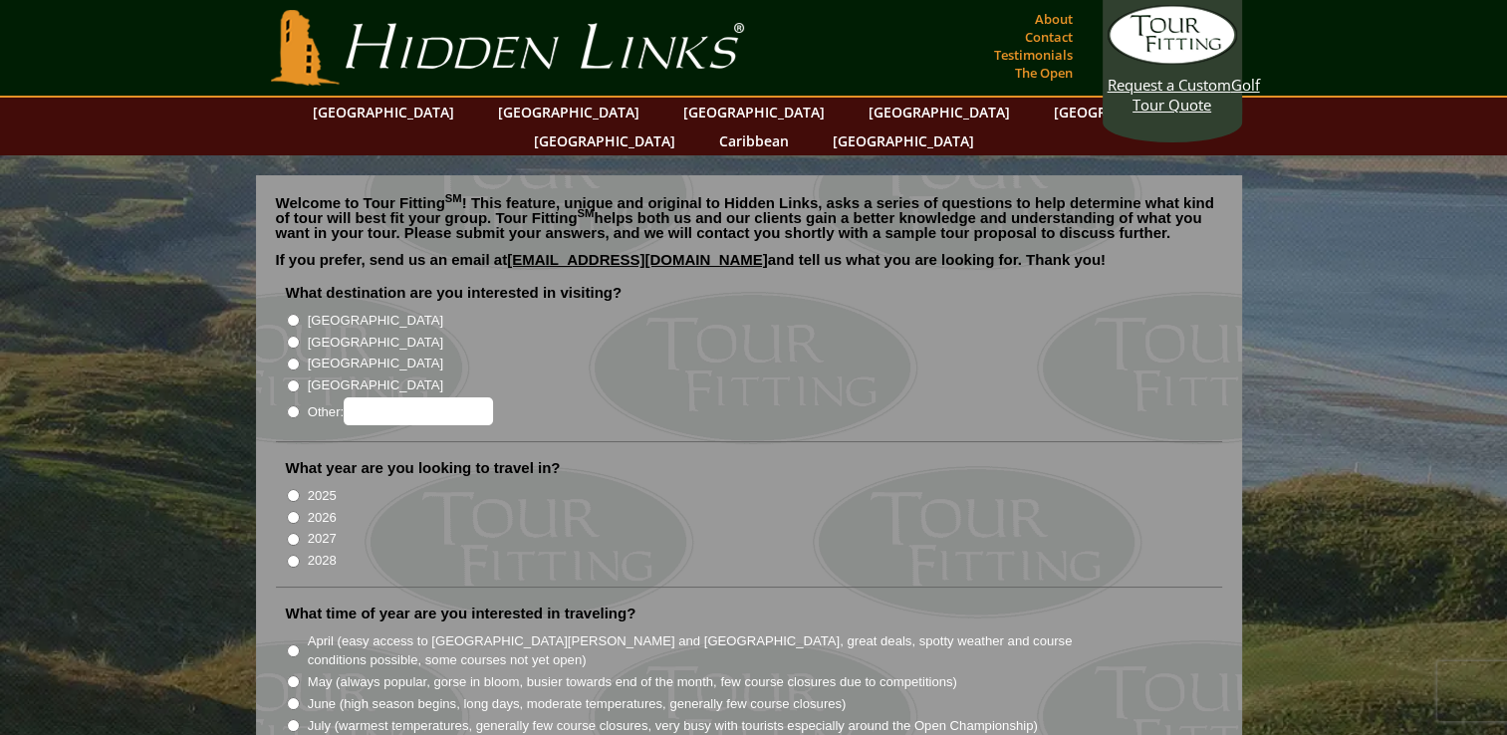
click at [289, 336] on input "[GEOGRAPHIC_DATA]" at bounding box center [293, 342] width 13 height 13
radio input "true"
click at [291, 511] on input "2026" at bounding box center [293, 517] width 13 height 13
radio input "true"
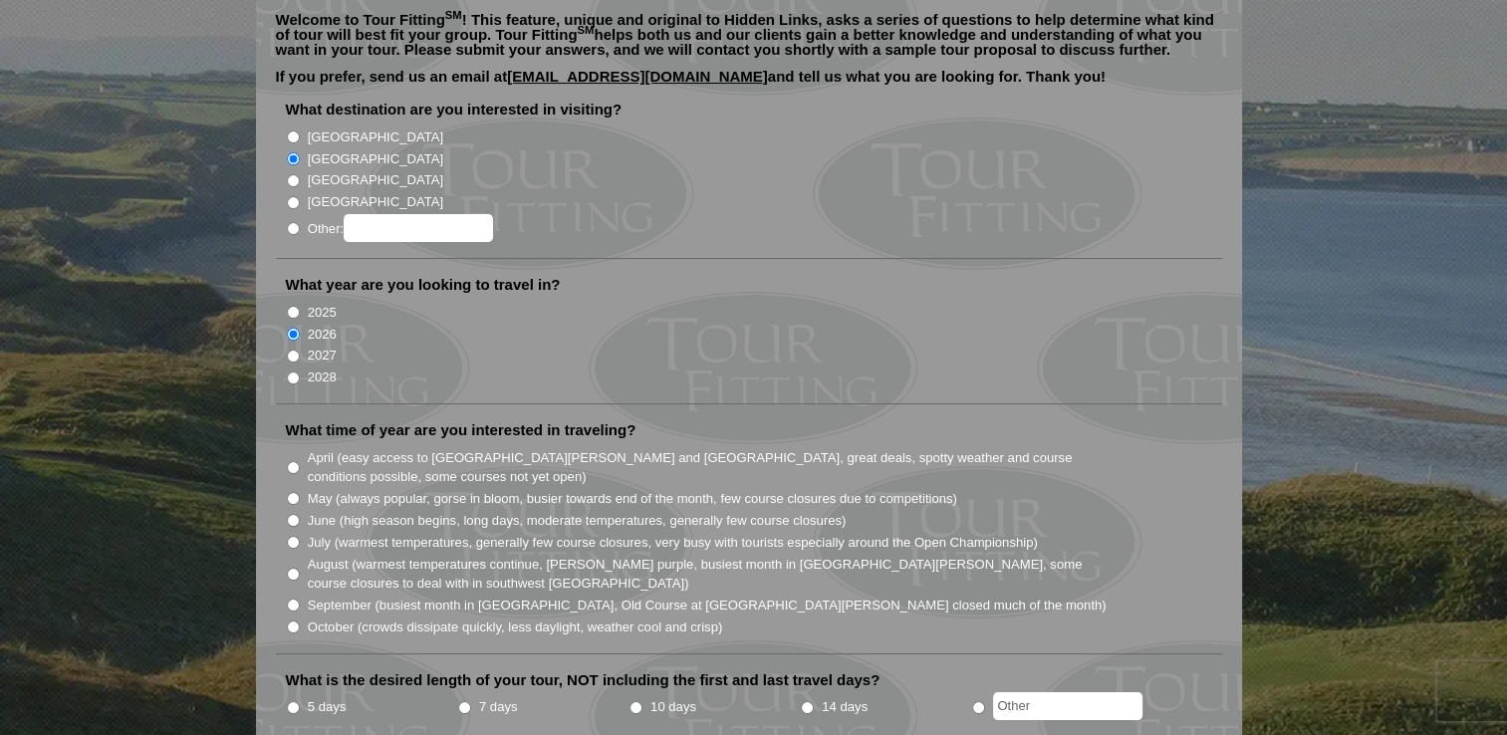
scroll to position [191, 0]
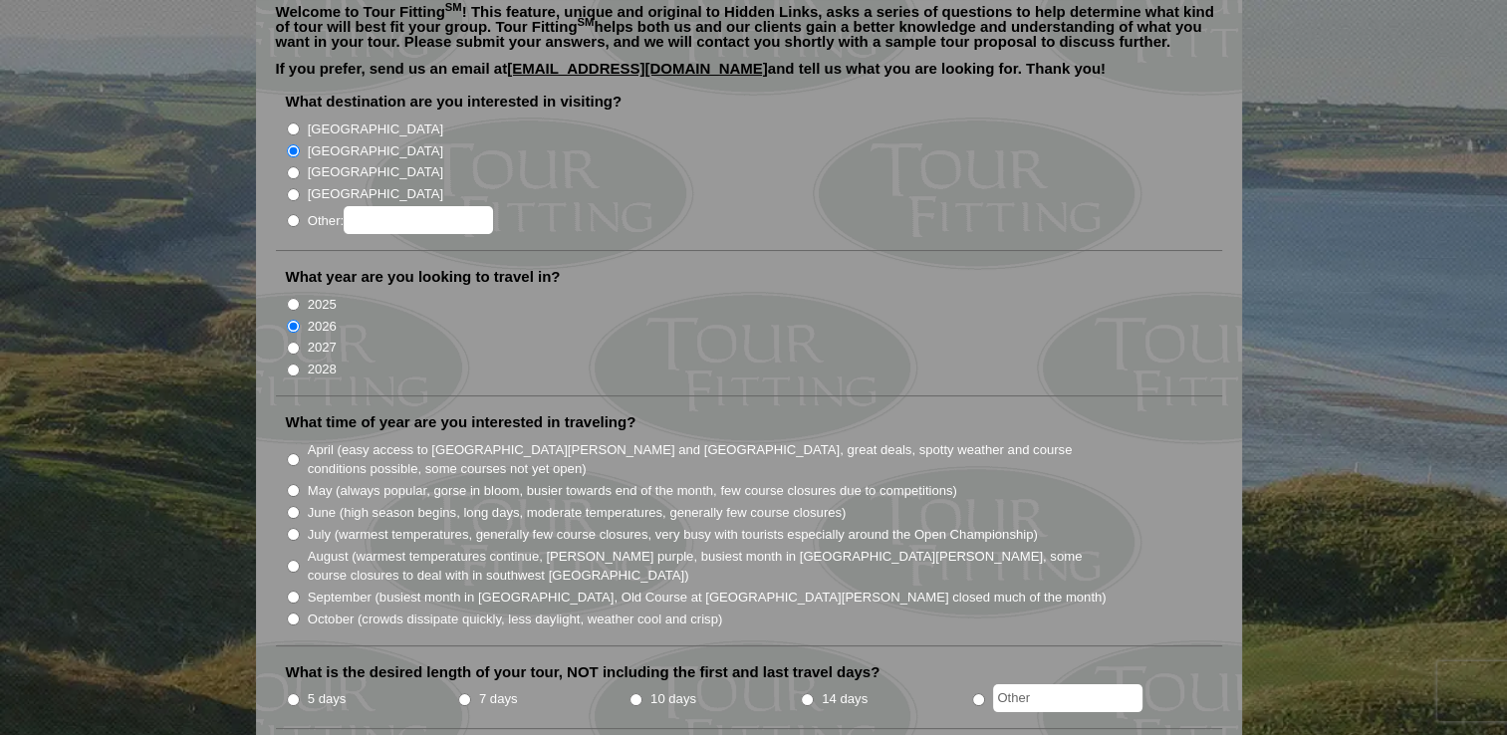
click at [293, 613] on input "October (crowds dissipate quickly, less daylight, weather cool and crisp)" at bounding box center [293, 619] width 13 height 13
radio input "true"
click at [290, 693] on input "5 days" at bounding box center [293, 699] width 13 height 13
radio input "true"
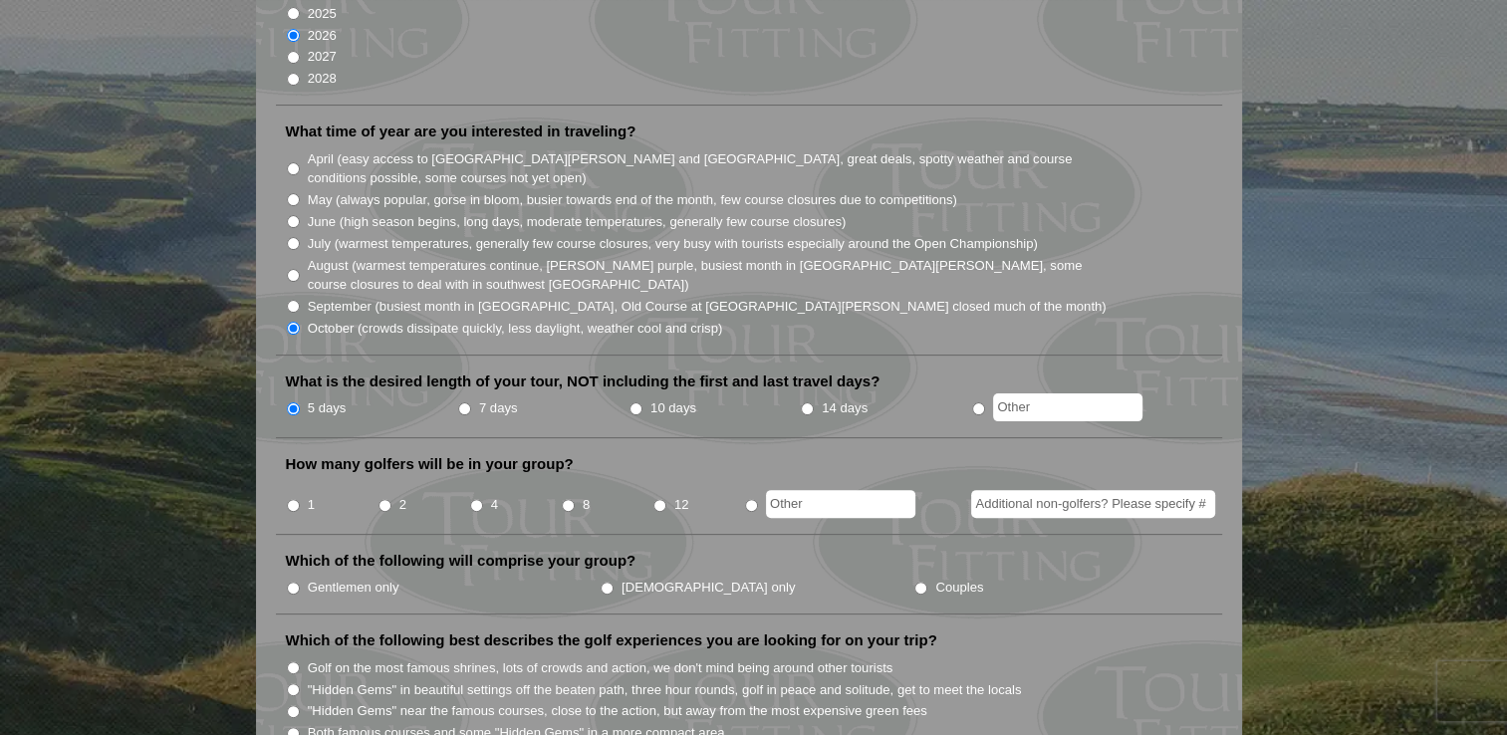
scroll to position [530, 0]
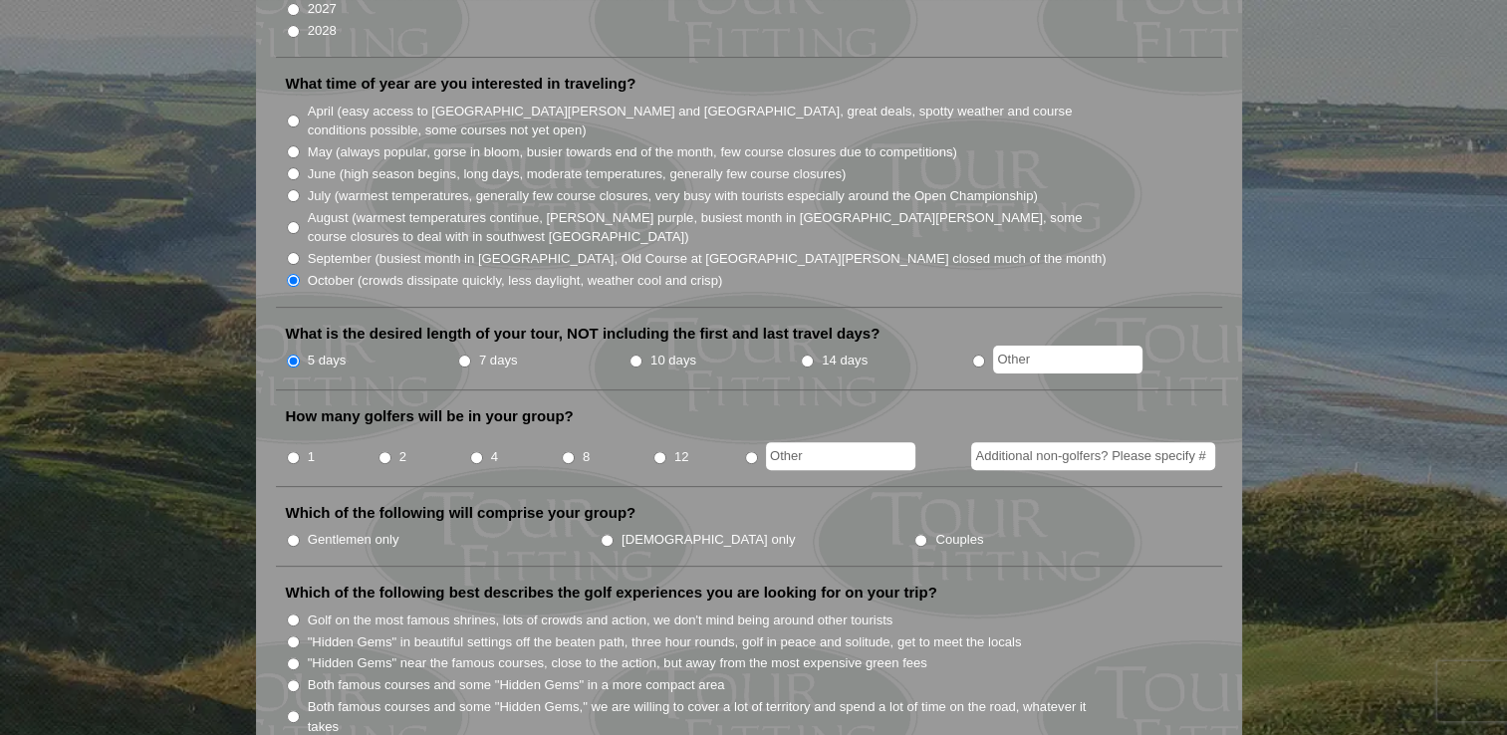
click at [291, 534] on input "Gentlemen only" at bounding box center [293, 540] width 13 height 13
radio input "true"
click at [477, 451] on input "4" at bounding box center [476, 457] width 13 height 13
radio input "true"
click at [294, 614] on input "Golf on the most famous shrines, lots of crowds and action, we don't mind being…" at bounding box center [293, 620] width 13 height 13
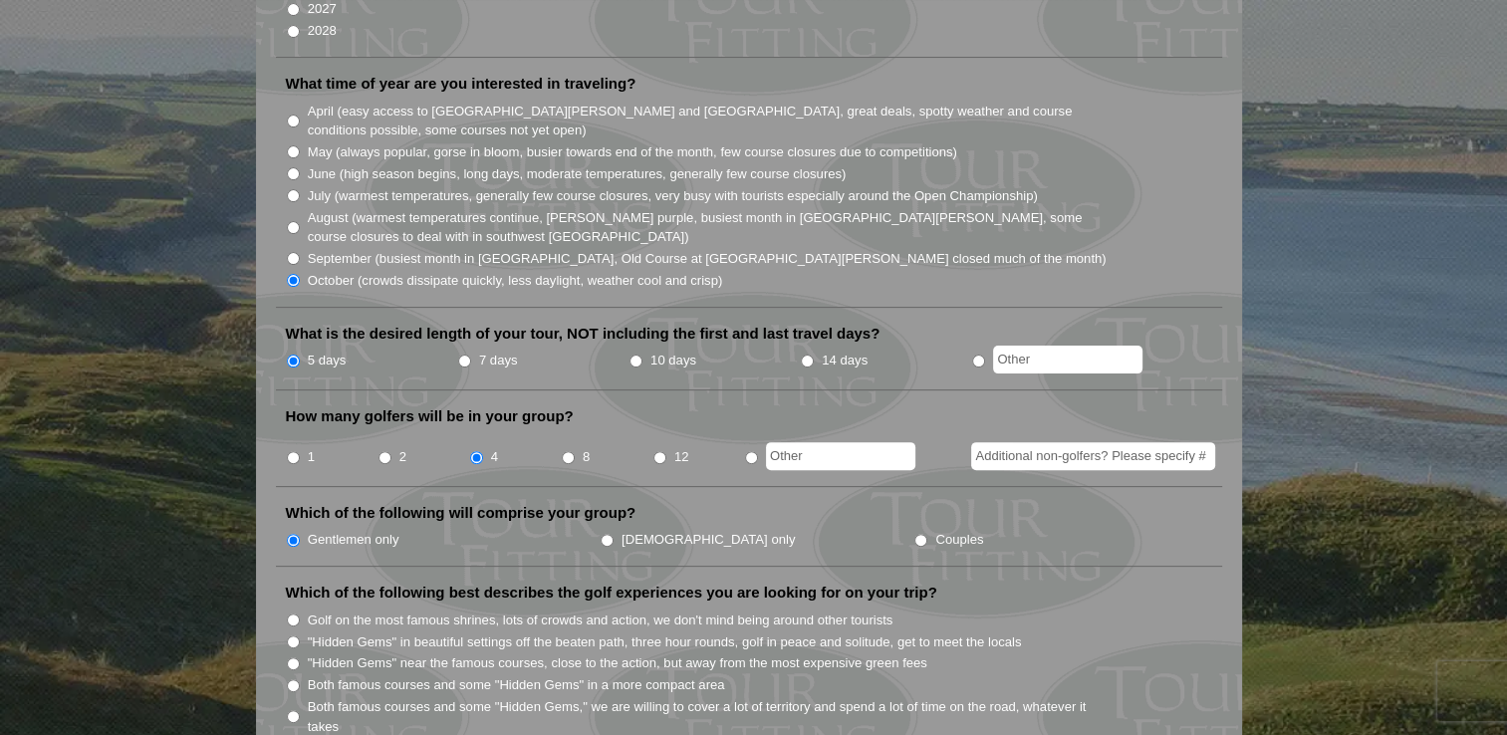
radio input "true"
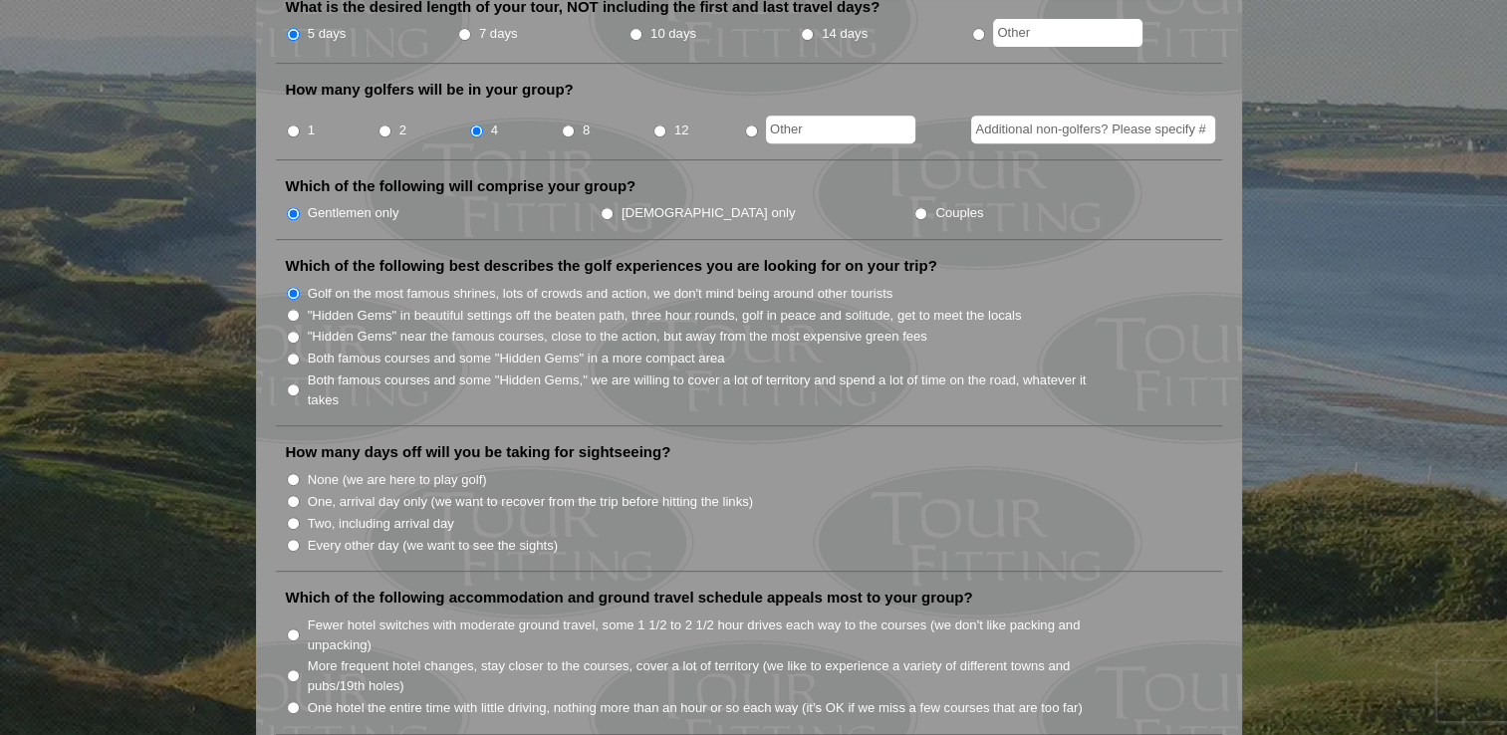
scroll to position [861, 0]
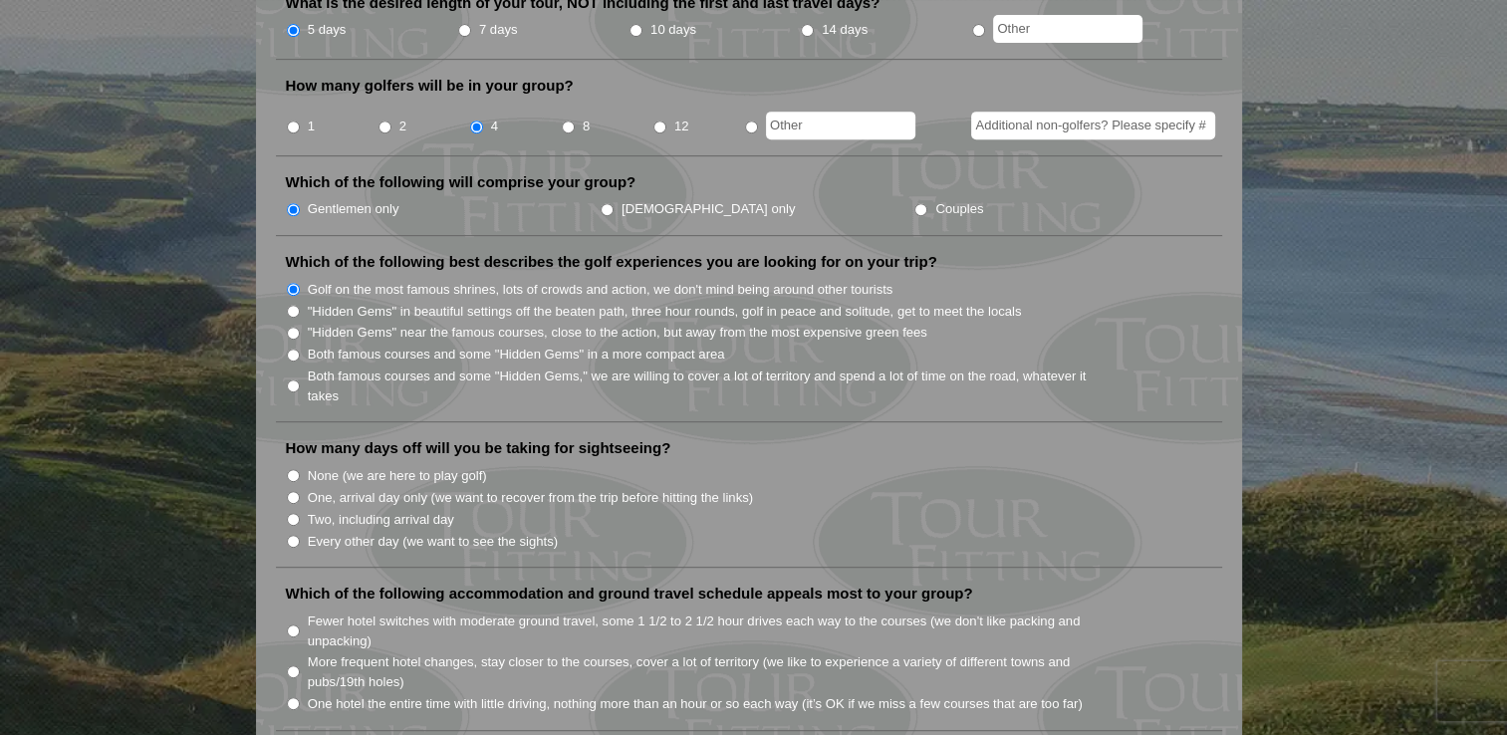
click at [288, 513] on input "Two, including arrival day" at bounding box center [293, 519] width 13 height 13
radio input "true"
click at [291, 697] on input "One hotel the entire time with little driving, nothing more than an hour or so …" at bounding box center [293, 703] width 13 height 13
radio input "true"
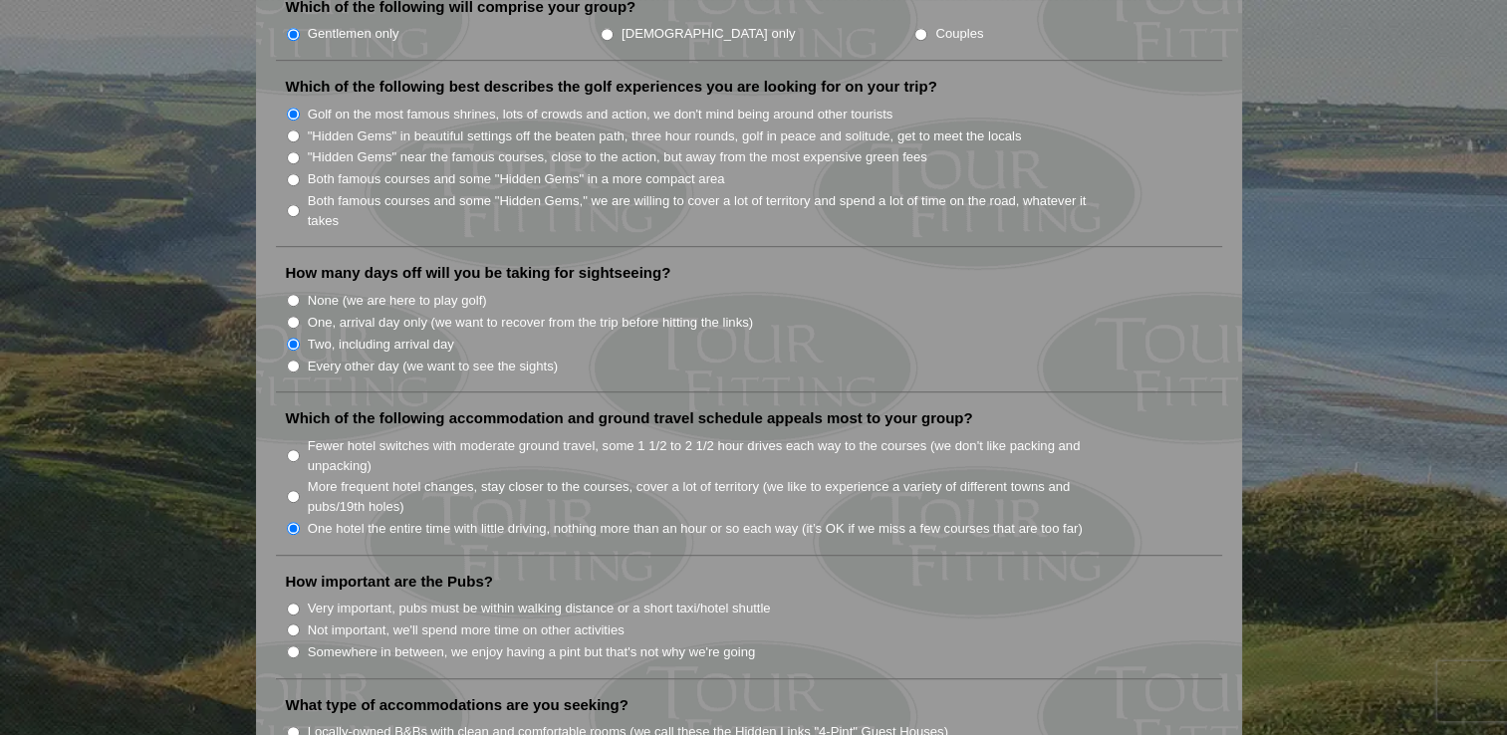
scroll to position [1157, 0]
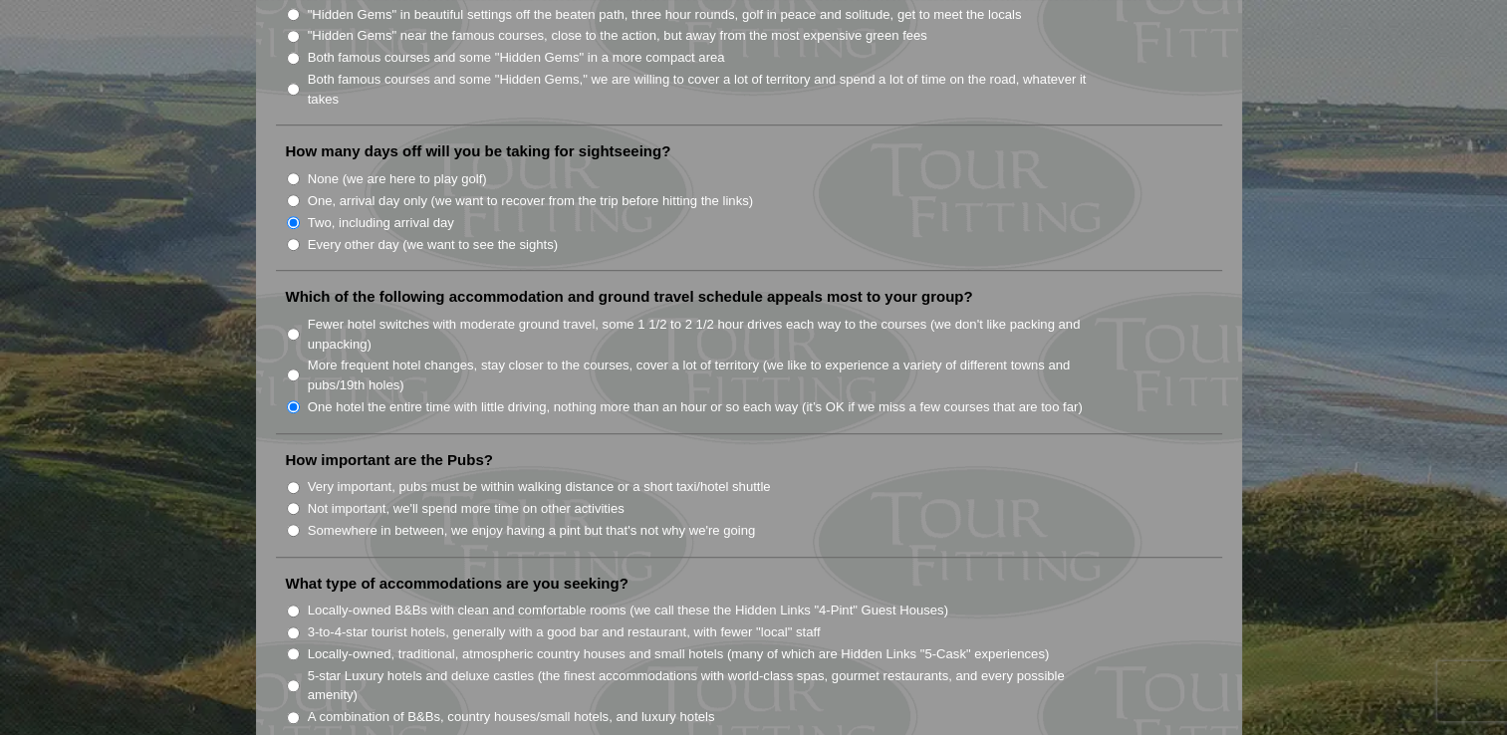
click at [292, 524] on input "Somewhere in between, we enjoy having a pint but that's not why we're going" at bounding box center [293, 530] width 13 height 13
radio input "true"
click at [292, 679] on input "5-star Luxury hotels and deluxe castles (the finest accommodations with world-c…" at bounding box center [293, 685] width 13 height 13
radio input "true"
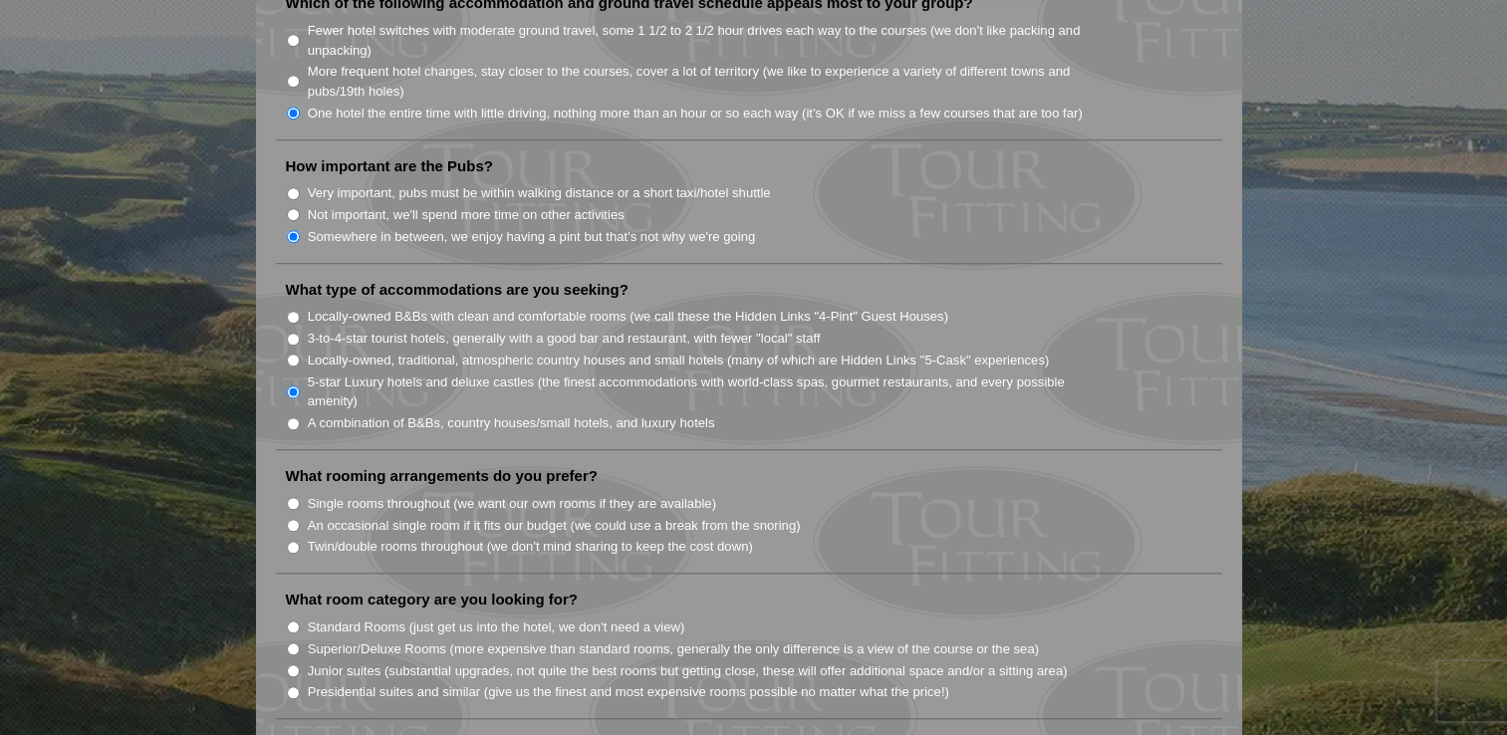
scroll to position [1459, 0]
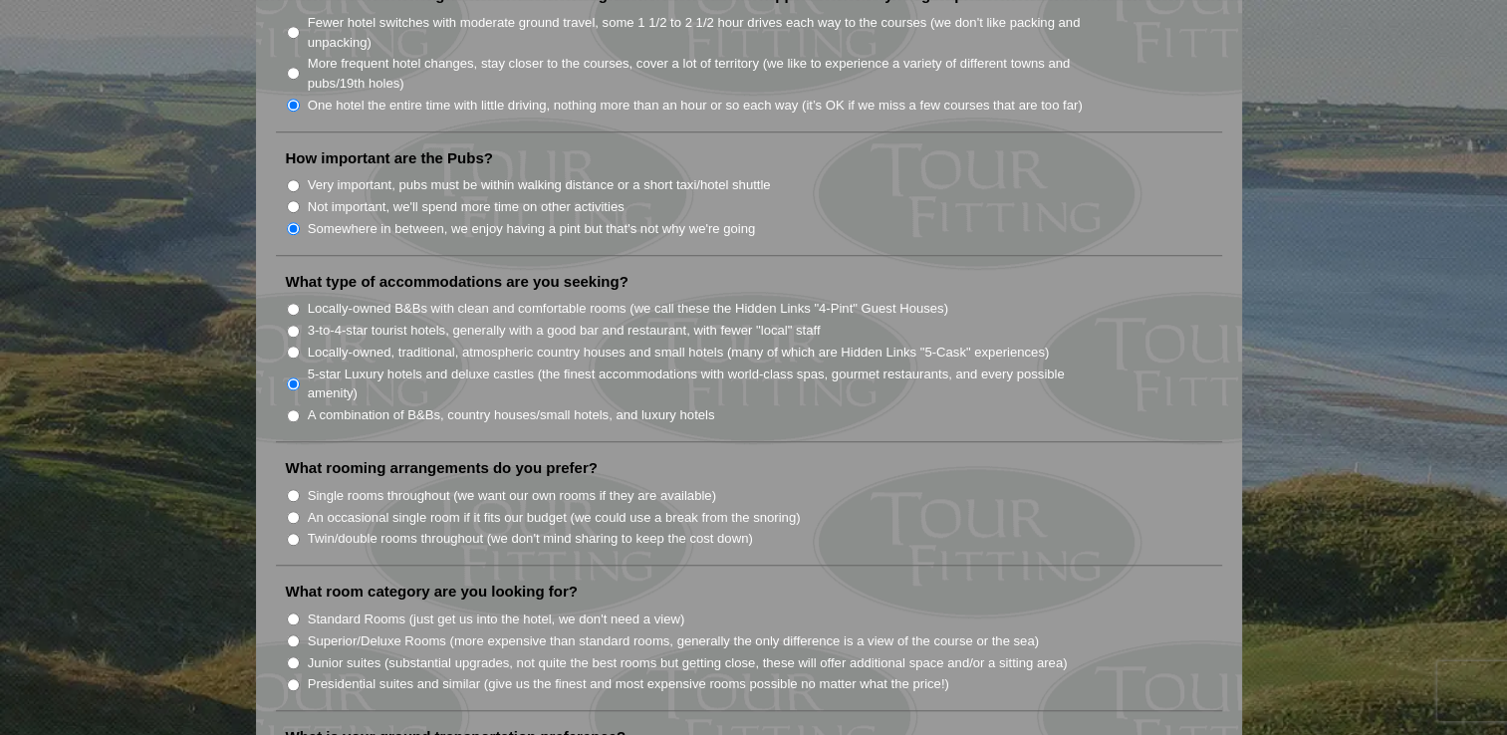
click at [292, 489] on input "Single rooms throughout (we want our own rooms if they are available)" at bounding box center [293, 495] width 13 height 13
radio input "true"
click at [293, 613] on input "Standard Rooms (just get us into the hotel, we don't need a view)" at bounding box center [293, 619] width 13 height 13
radio input "true"
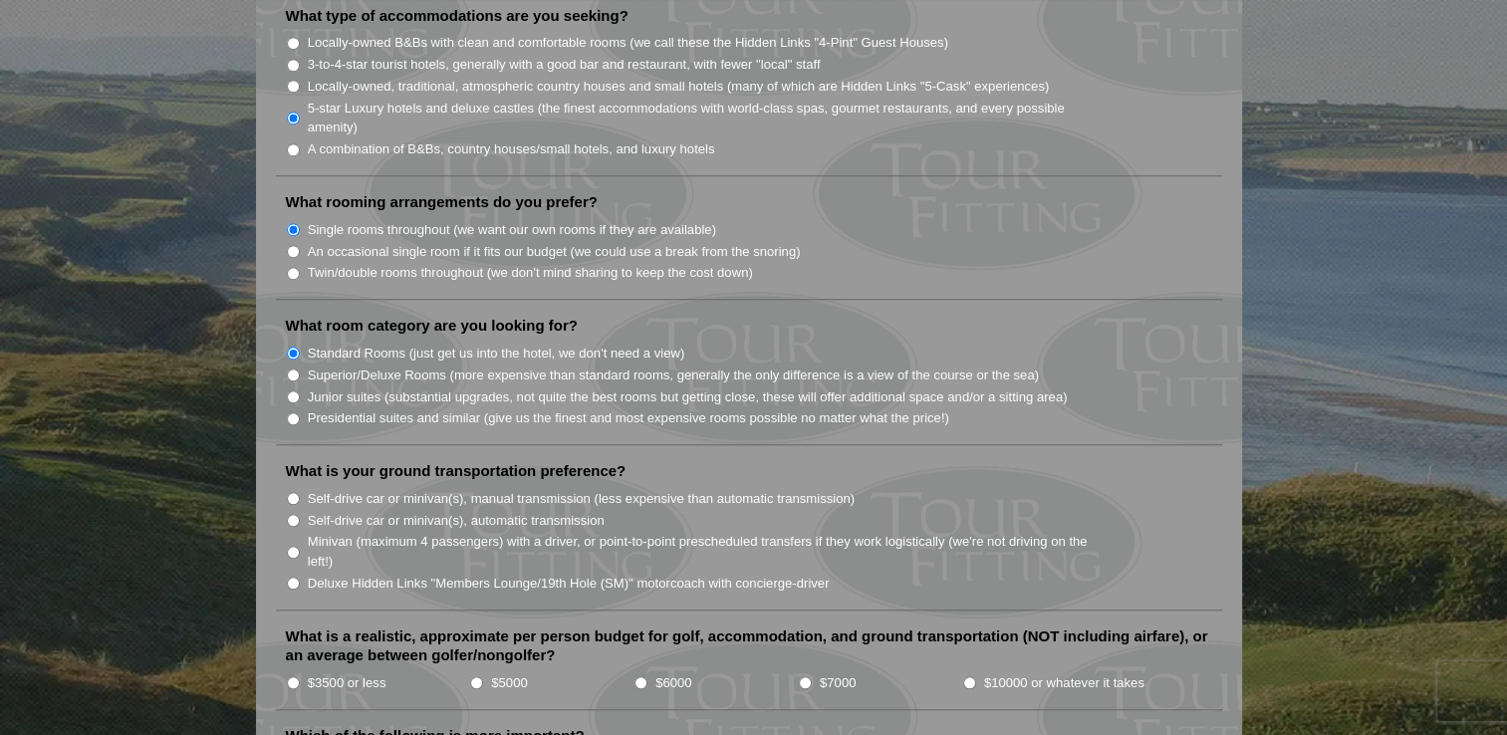
scroll to position [1761, 0]
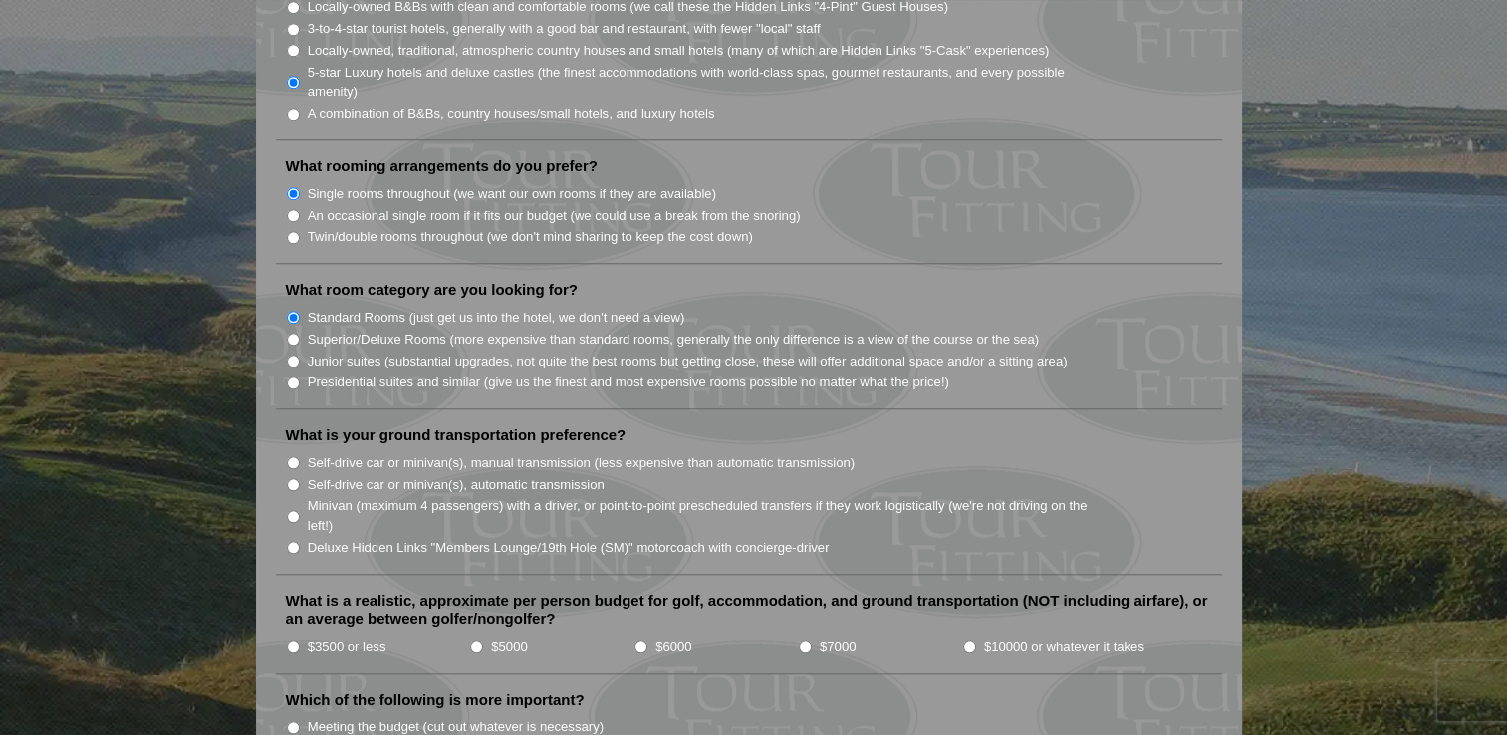
click at [637, 640] on input "$6000" at bounding box center [640, 646] width 13 height 13
radio input "true"
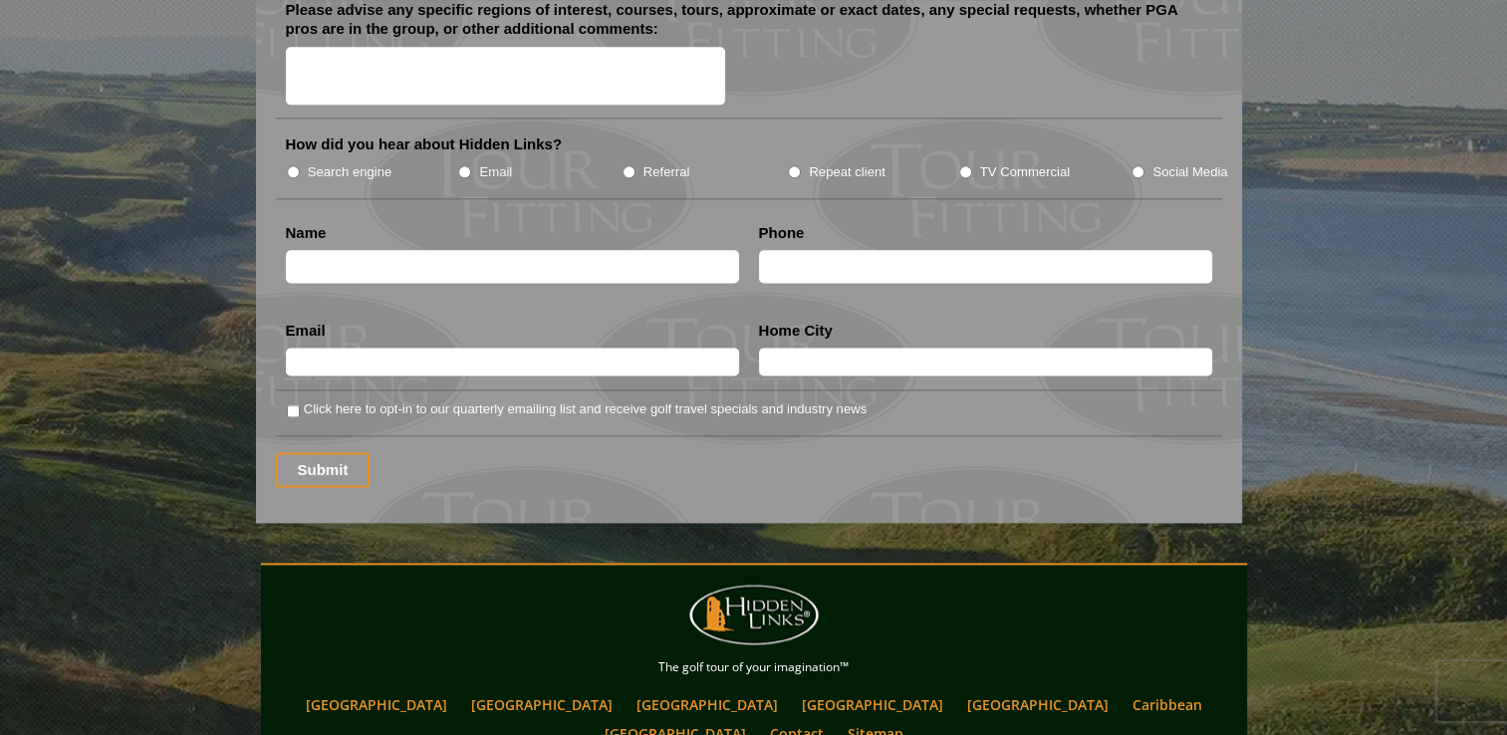
scroll to position [0, 0]
